Goal: Communication & Community: Connect with others

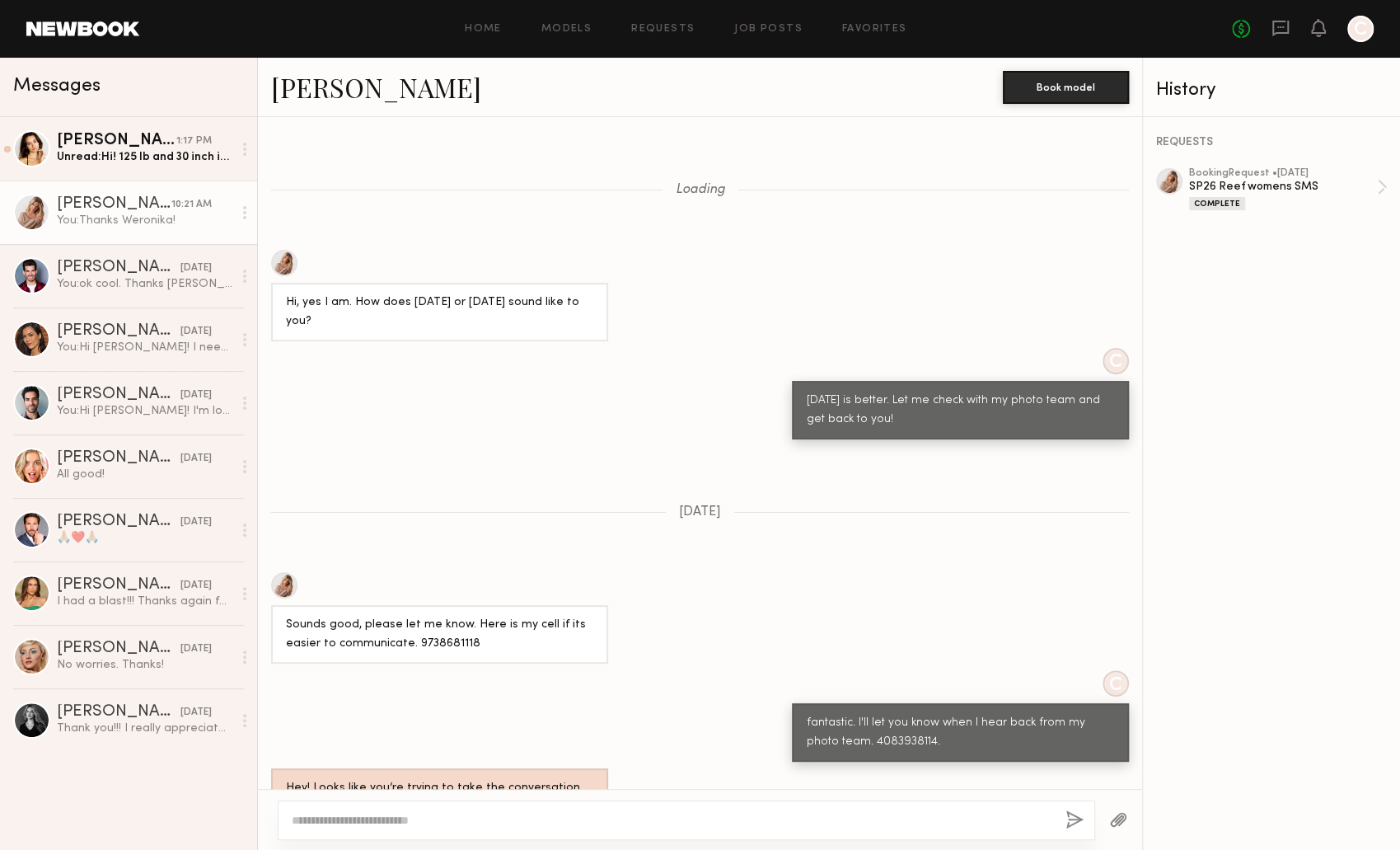
scroll to position [1148, 0]
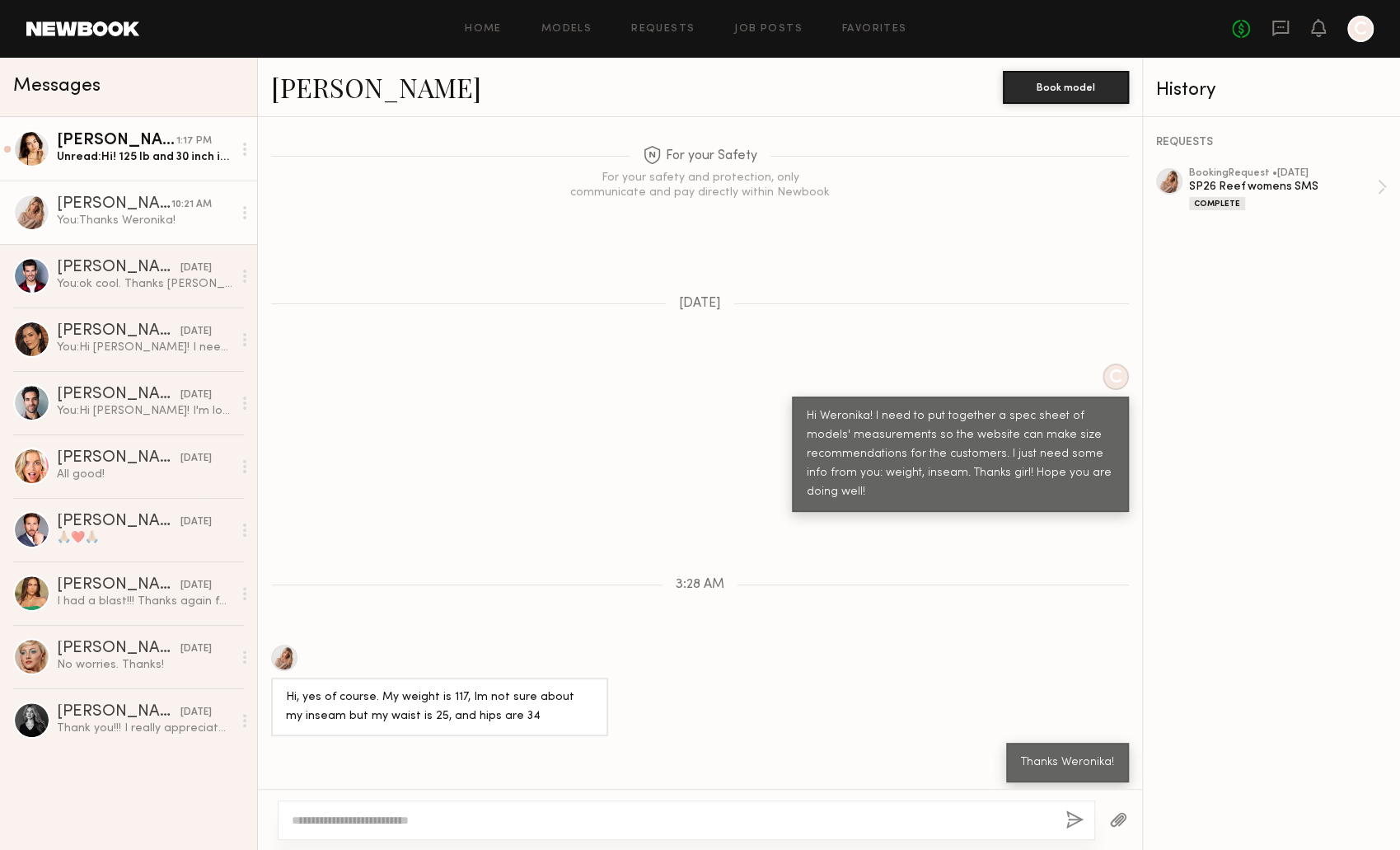
click at [119, 146] on div "[PERSON_NAME]" at bounding box center [116, 141] width 119 height 16
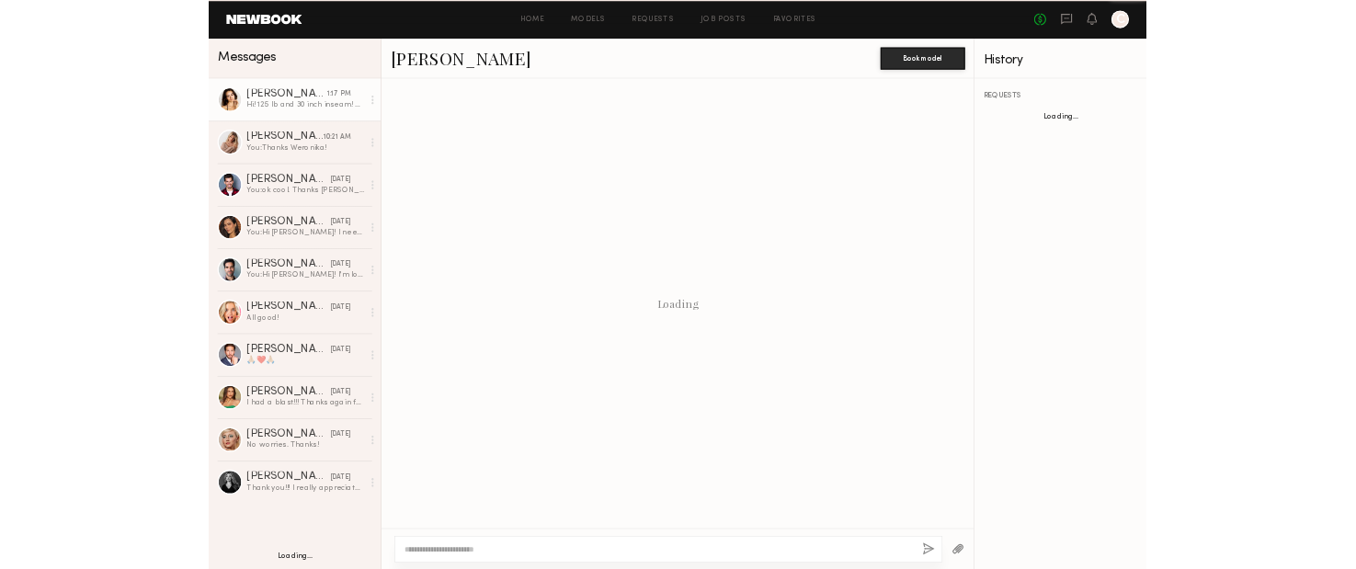
scroll to position [1057, 0]
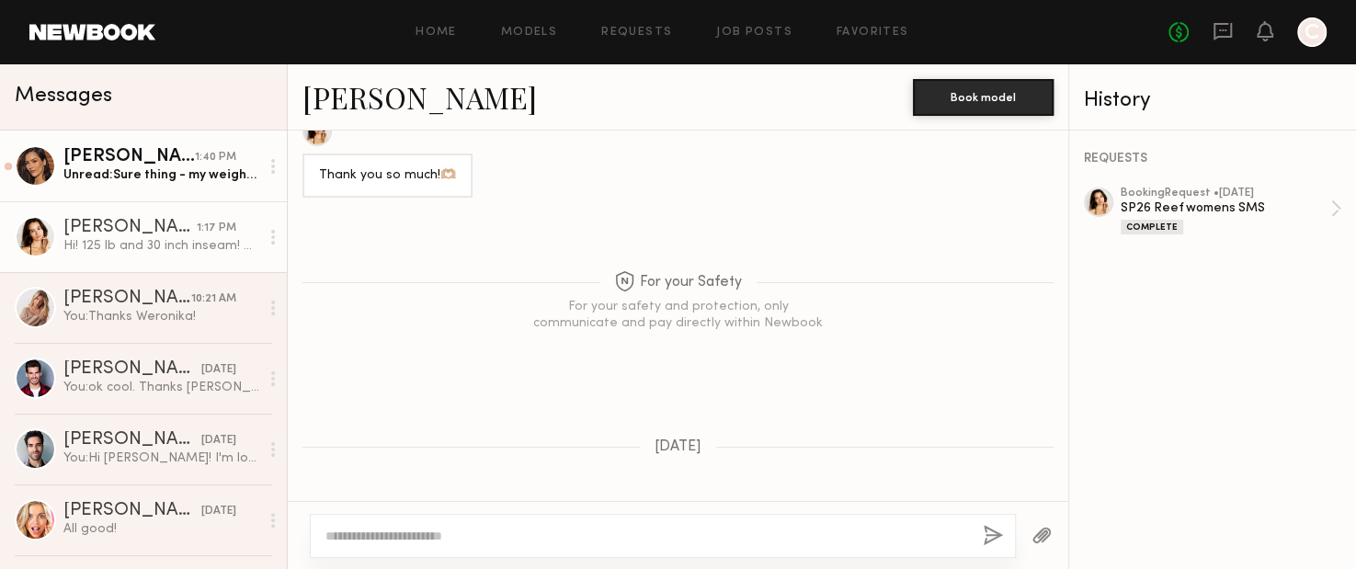
click at [122, 162] on div "[PERSON_NAME]" at bounding box center [128, 157] width 131 height 18
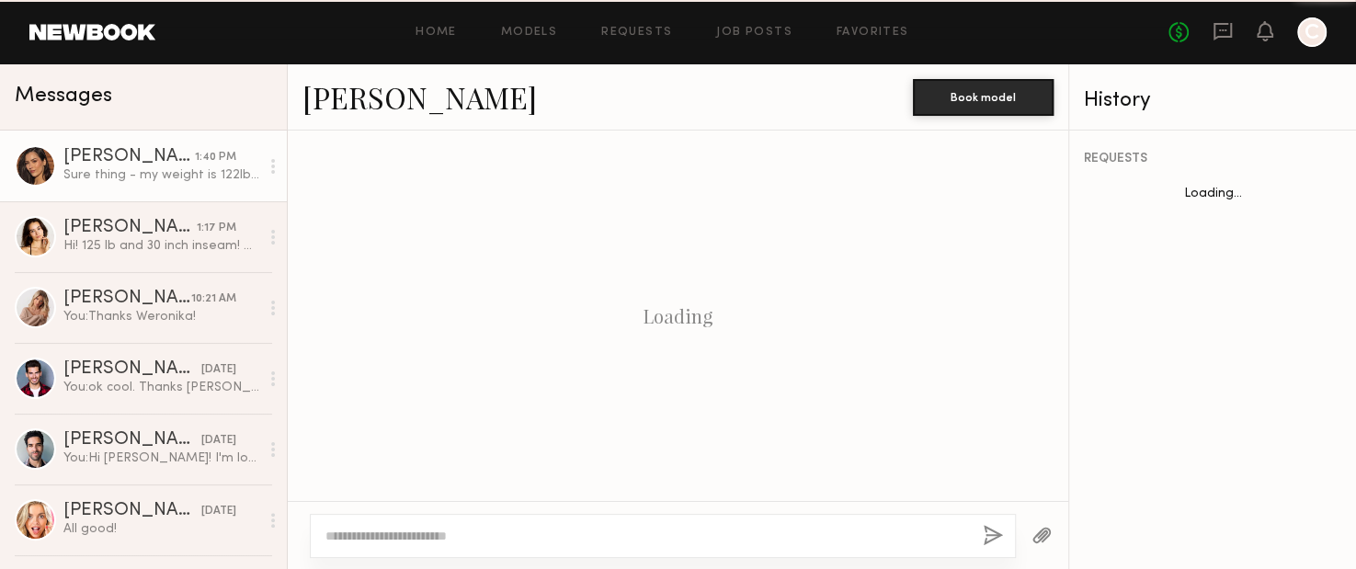
scroll to position [1701, 0]
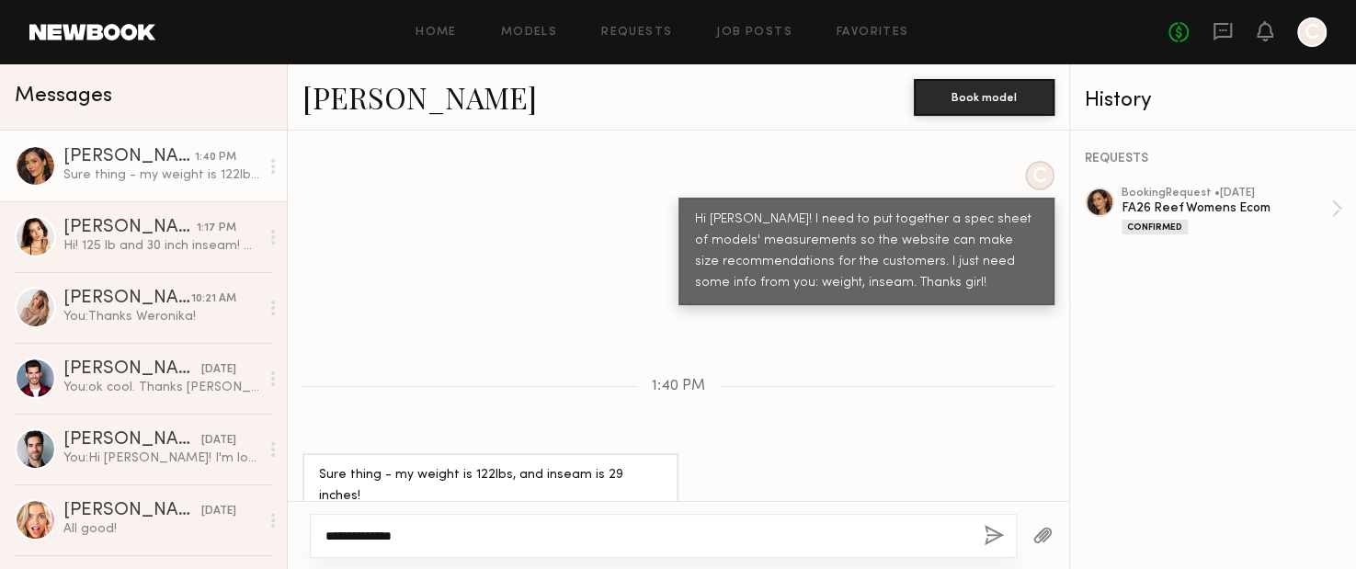
type textarea "**********"
click at [997, 532] on button "button" at bounding box center [994, 536] width 20 height 23
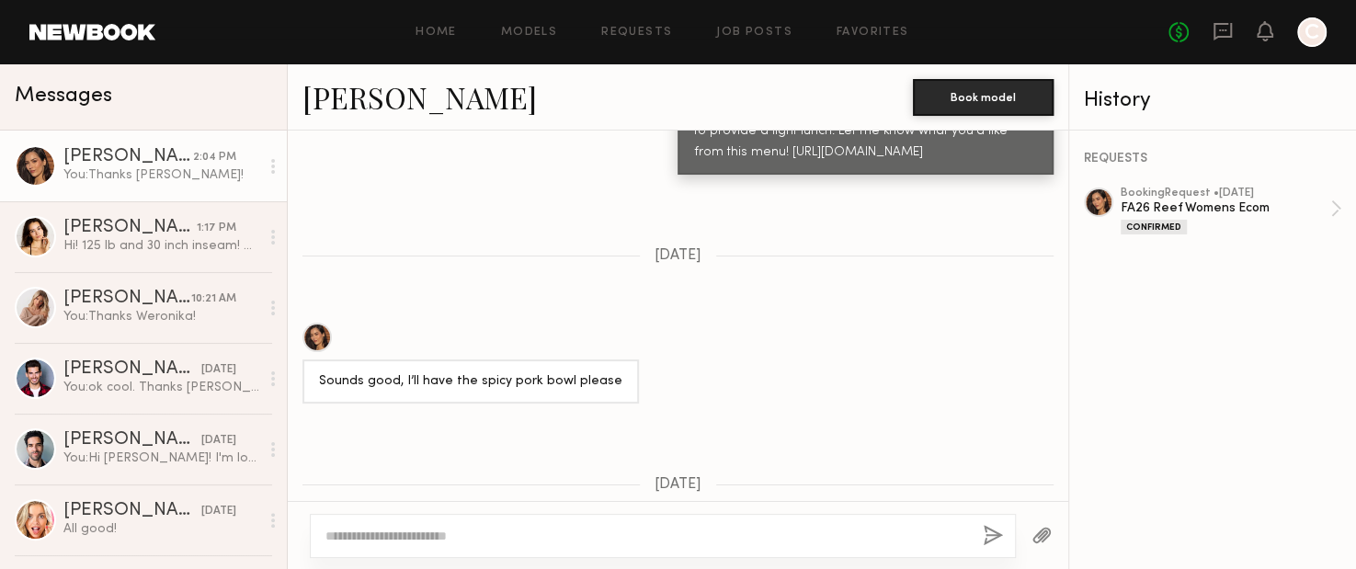
scroll to position [2139, 0]
